Goal: Find specific page/section: Find specific page/section

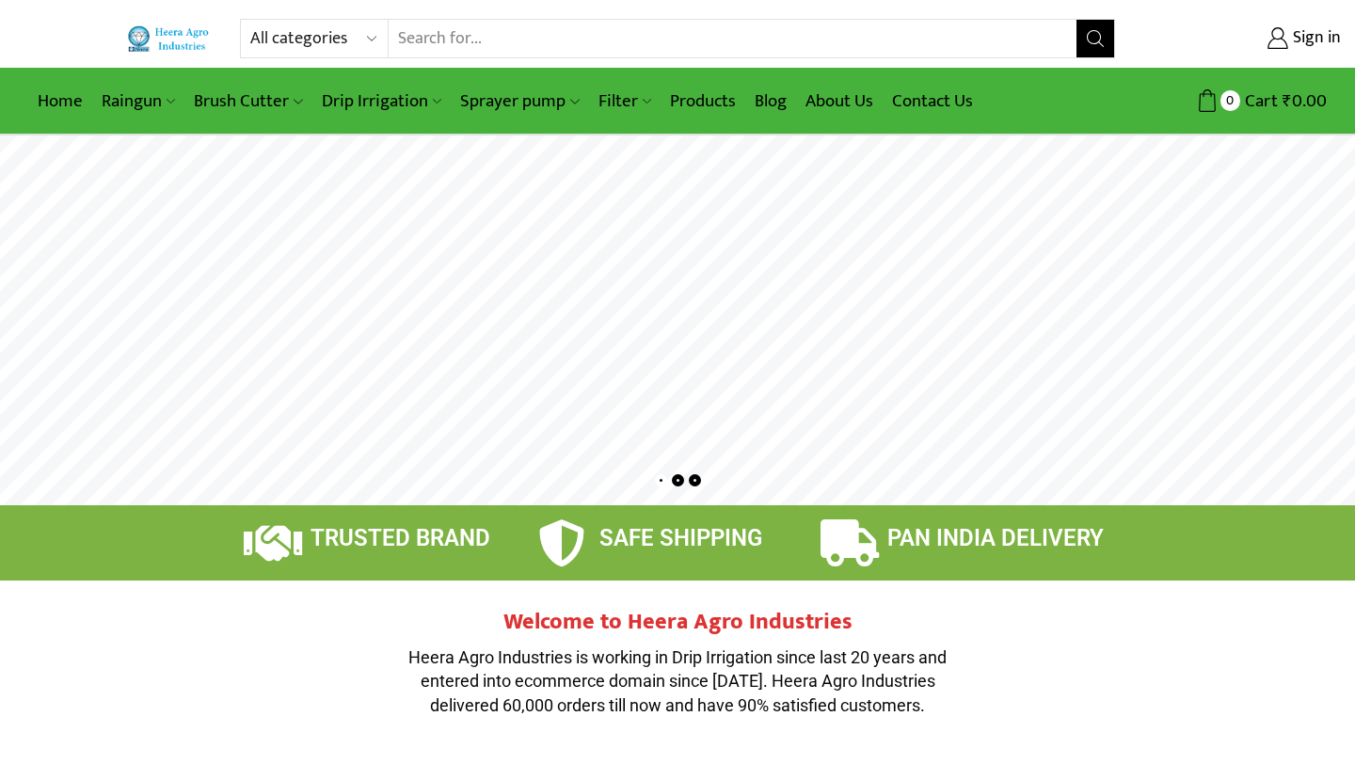
click at [366, 29] on select "All categories Accessories Air Release Valve Brush Cutter Domestic Use Drip Irr…" at bounding box center [319, 39] width 138 height 38
select select "mulching-paper"
click at [719, 103] on link "Products" at bounding box center [703, 101] width 85 height 44
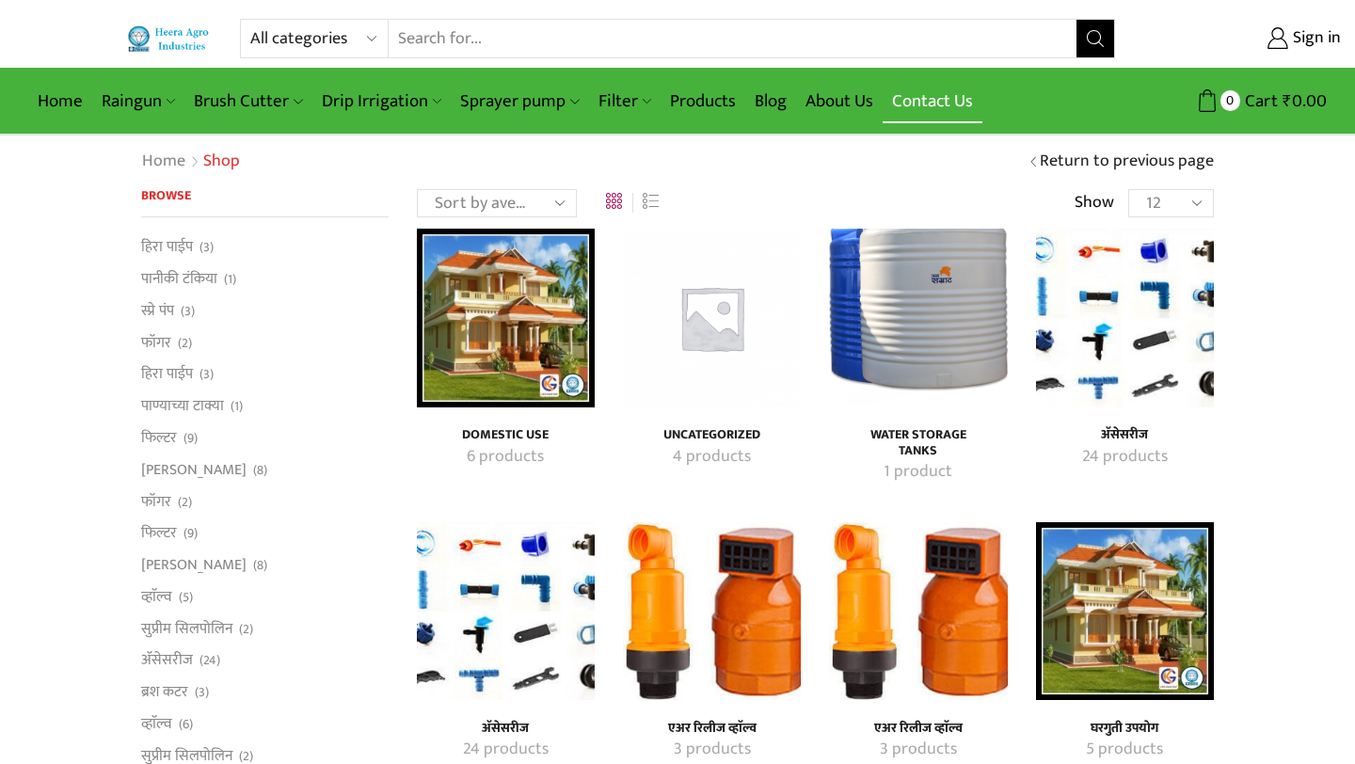
click at [935, 100] on link "Contact Us" at bounding box center [933, 101] width 100 height 44
